Goal: Transaction & Acquisition: Purchase product/service

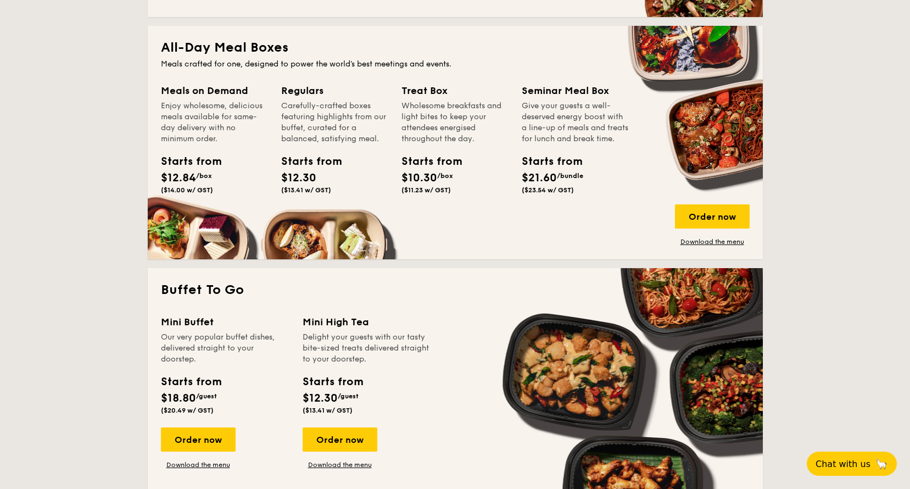
scroll to position [714, 0]
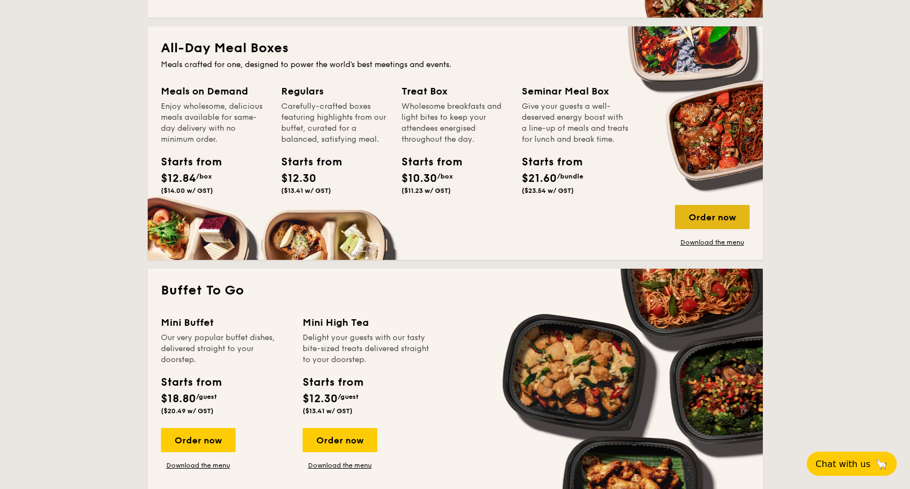
click at [691, 225] on div "Order now" at bounding box center [712, 217] width 75 height 24
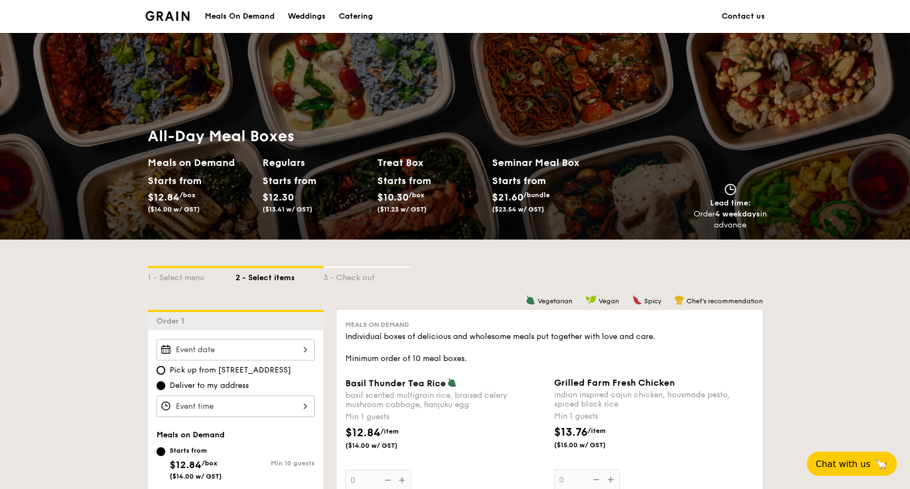
scroll to position [1796, 0]
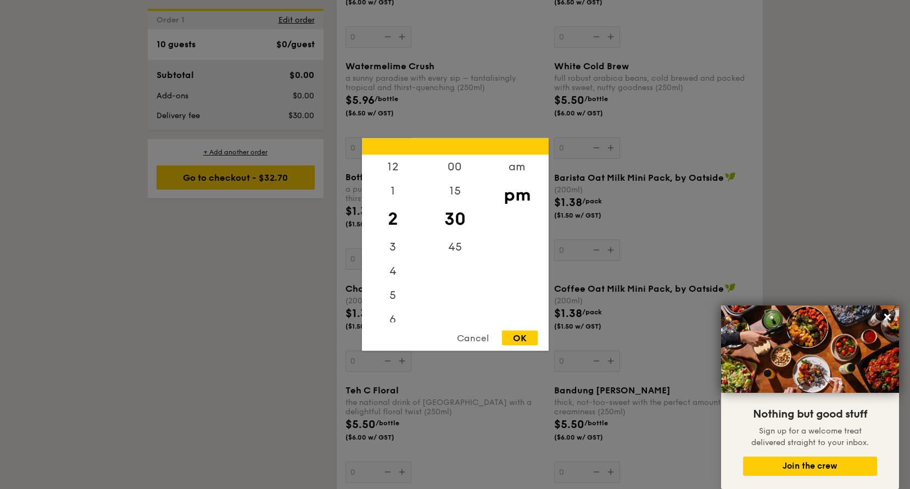
click at [477, 341] on div "Cancel" at bounding box center [473, 338] width 54 height 15
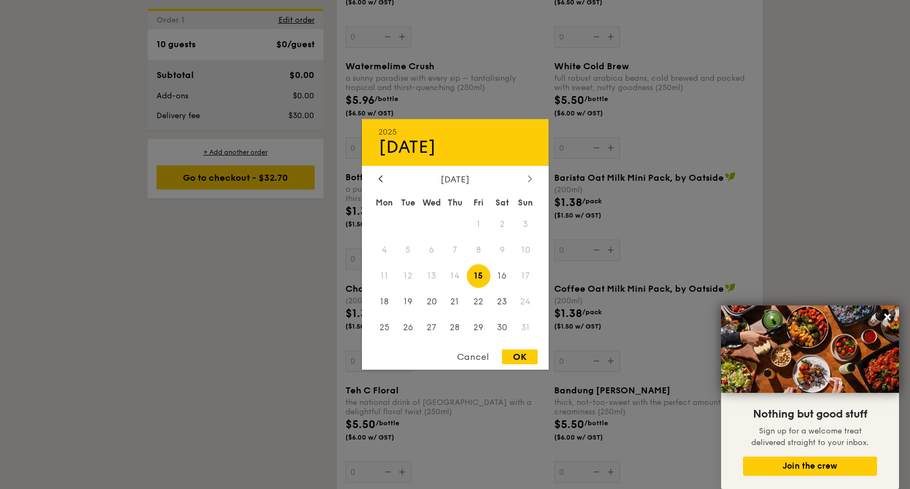
click at [530, 183] on div at bounding box center [530, 179] width 10 height 10
click at [377, 173] on div "2025 Aug [DATE] Tue Wed Thu Fri Sat Sun 1 2 3 4 5 6 7 8 9 10 11 12 13 14 15 16 …" at bounding box center [455, 244] width 187 height 251
click at [383, 179] on div at bounding box center [381, 179] width 10 height 10
click at [353, 253] on div at bounding box center [455, 244] width 910 height 489
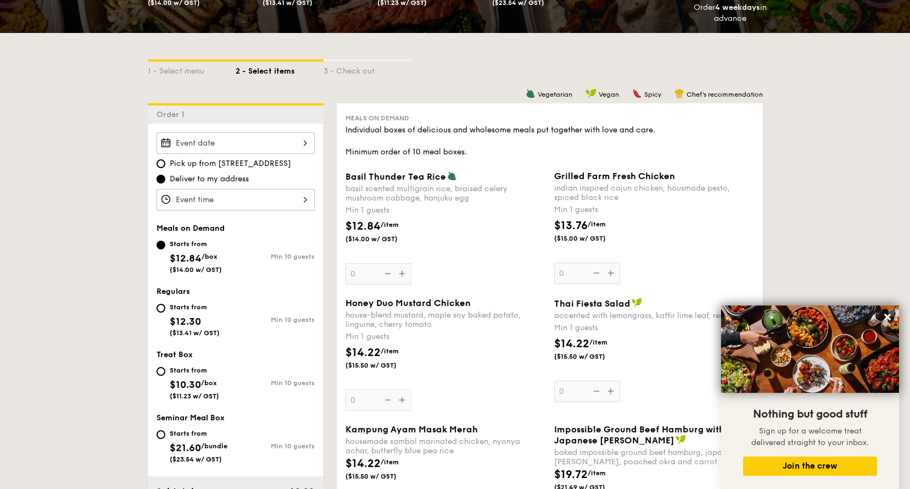
scroll to position [165, 0]
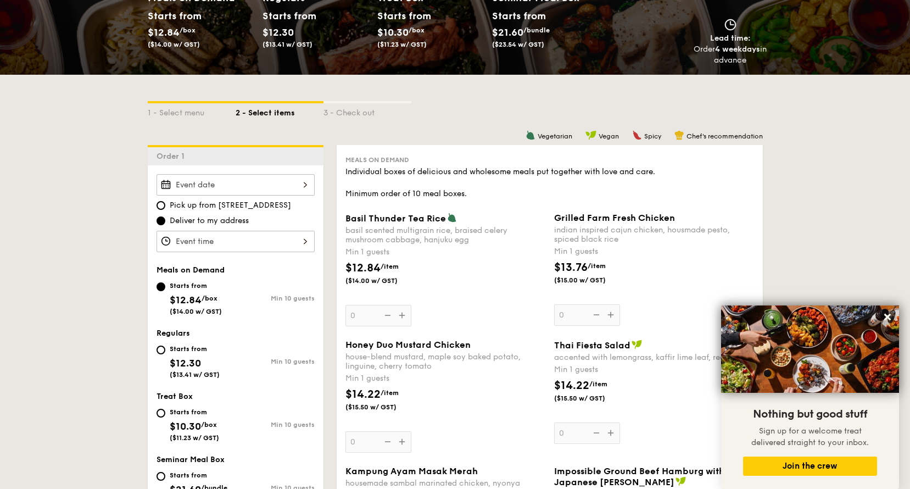
click at [399, 314] on div "Basil Thunder Tea [PERSON_NAME] scented multigrain rice, braised celery mushroo…" at bounding box center [446, 270] width 200 height 114
click at [399, 314] on input "0" at bounding box center [379, 315] width 66 height 21
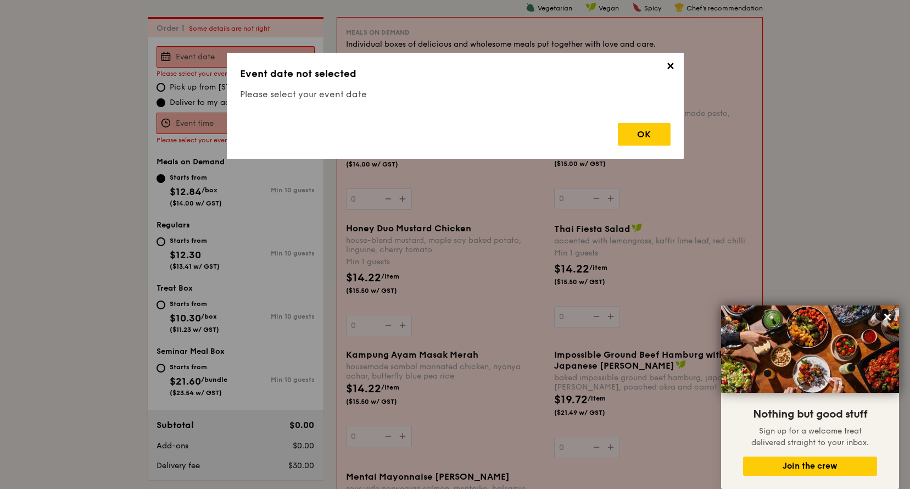
scroll to position [293, 0]
click at [654, 132] on div "OK" at bounding box center [644, 134] width 53 height 23
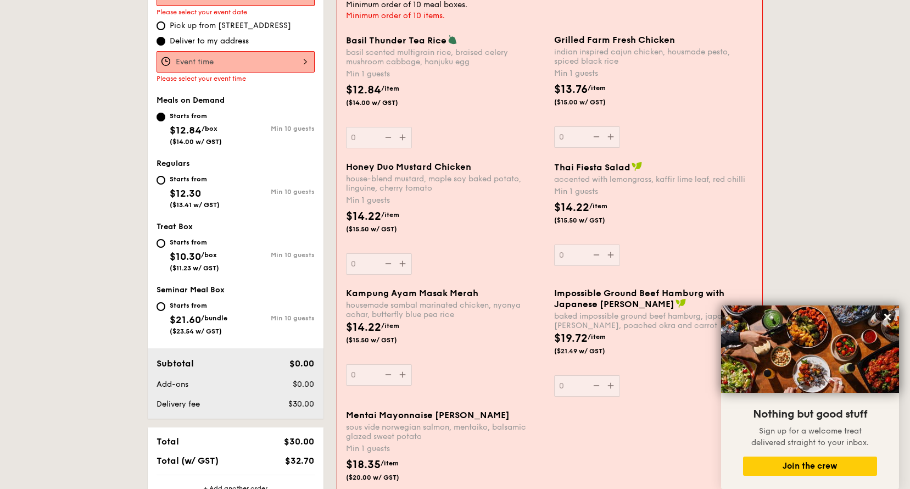
scroll to position [513, 0]
